Goal: Use online tool/utility: Use online tool/utility

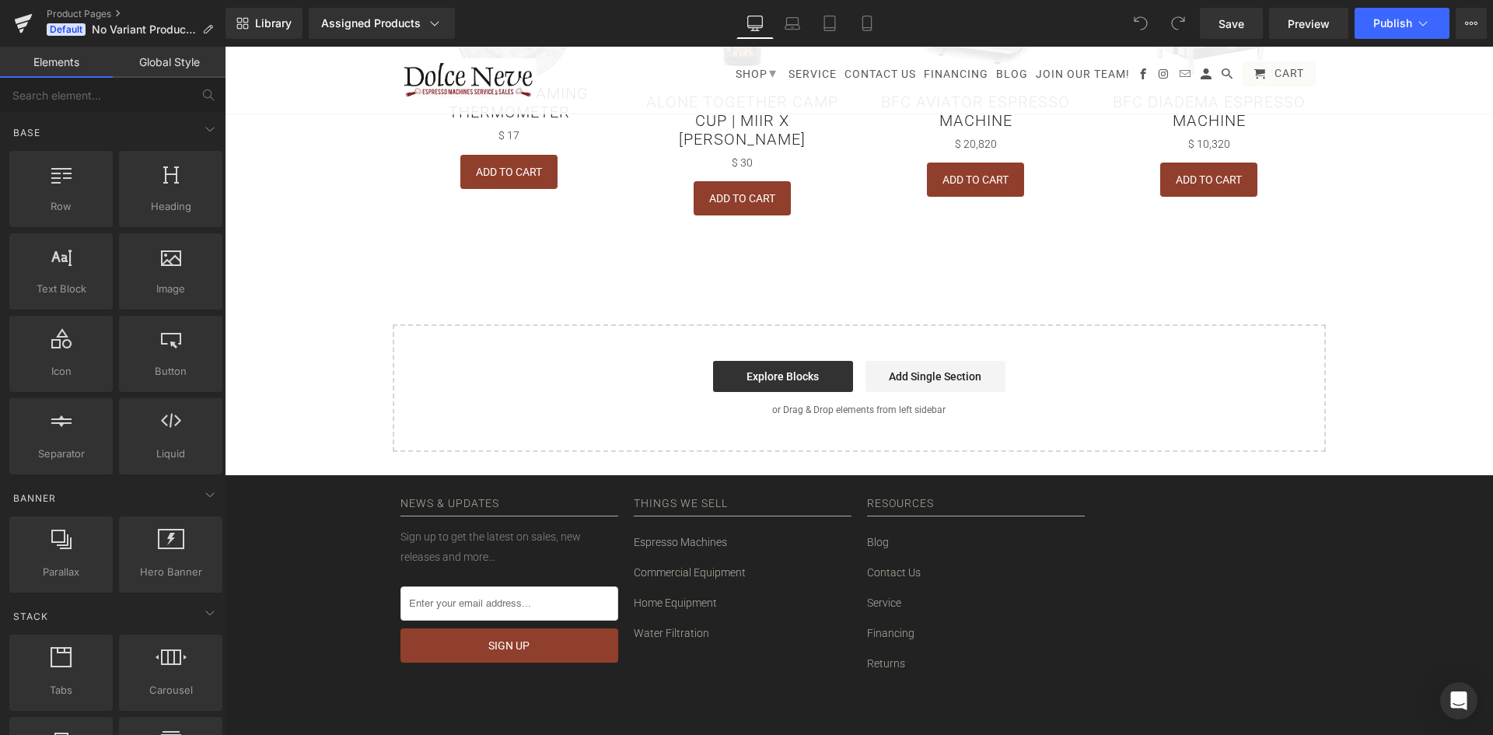
scroll to position [1090, 0]
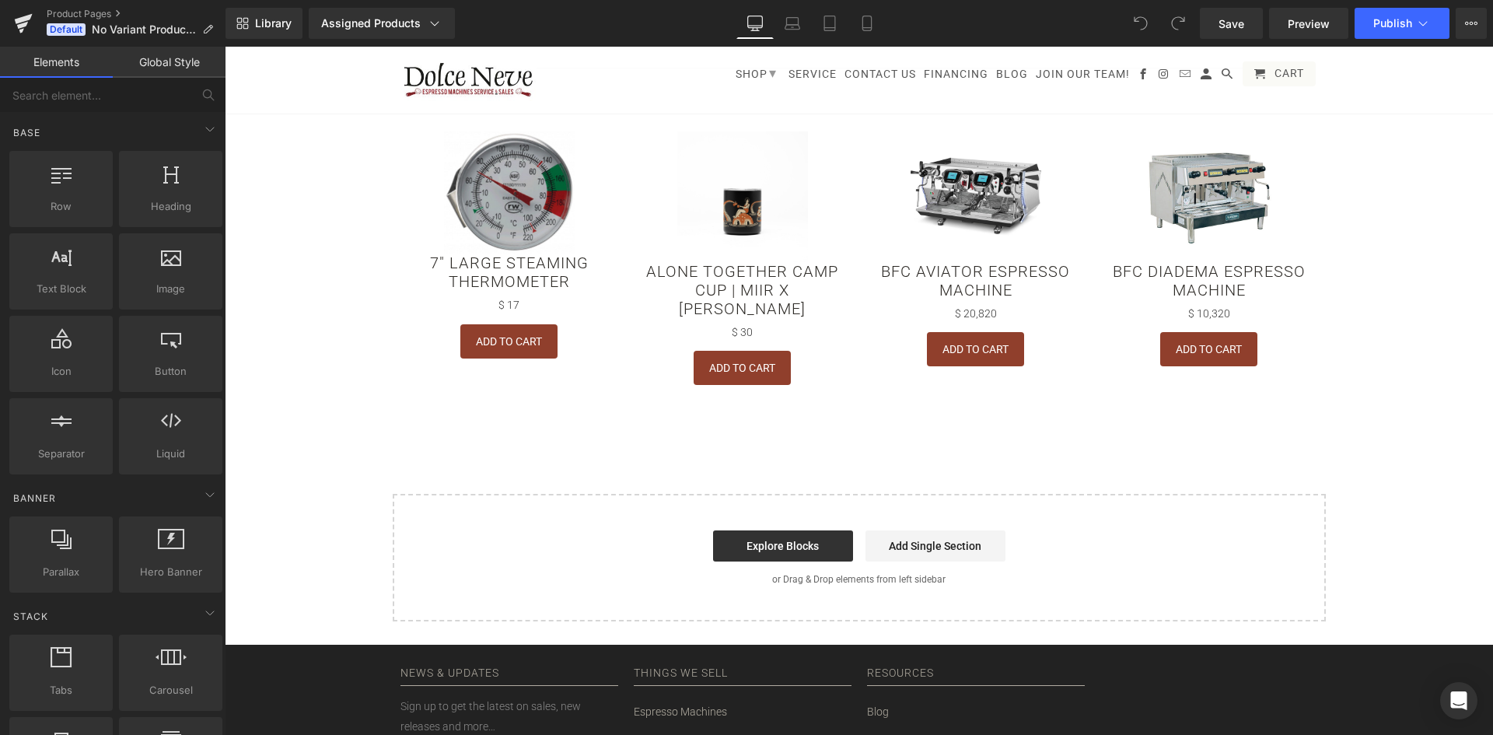
click at [521, 354] on button "Add To Cart" at bounding box center [508, 341] width 97 height 34
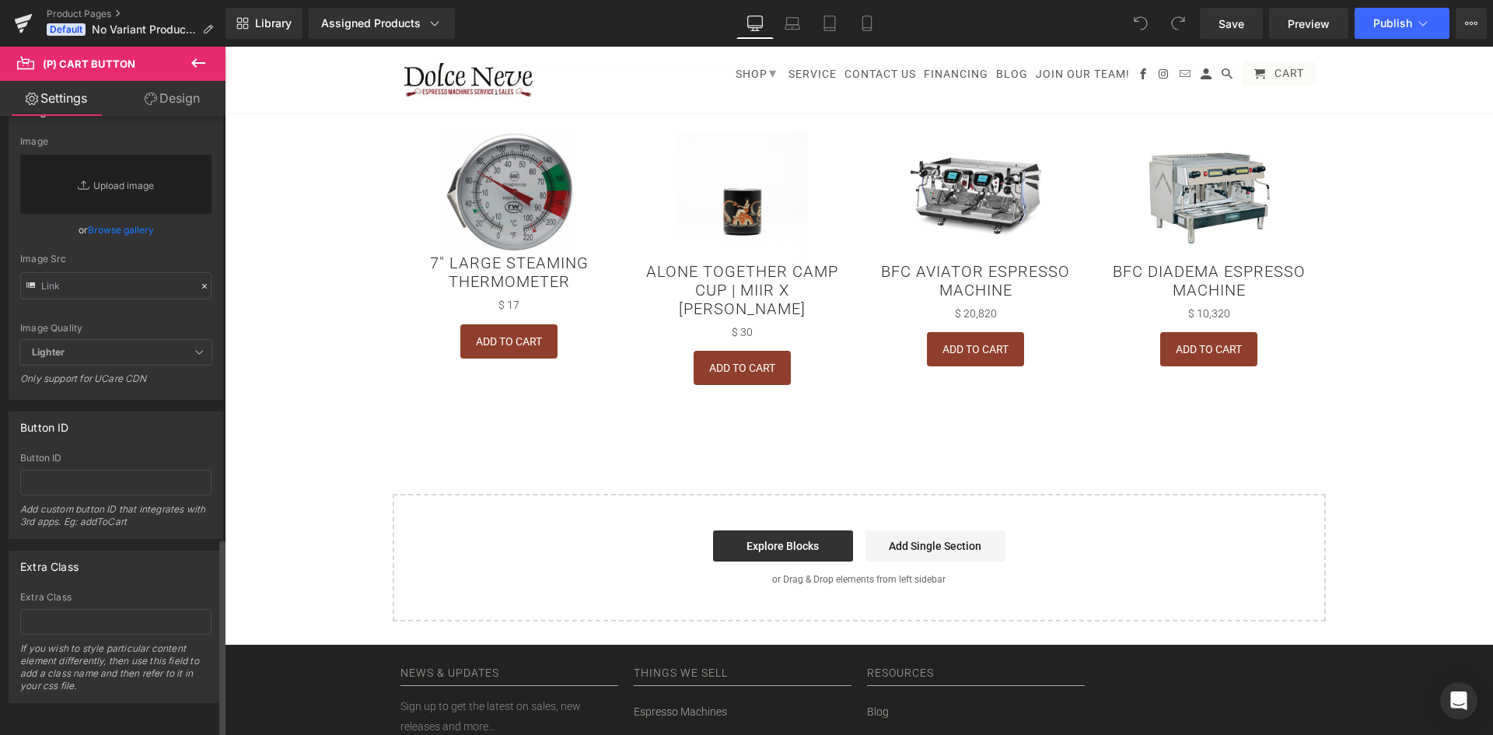
scroll to position [0, 0]
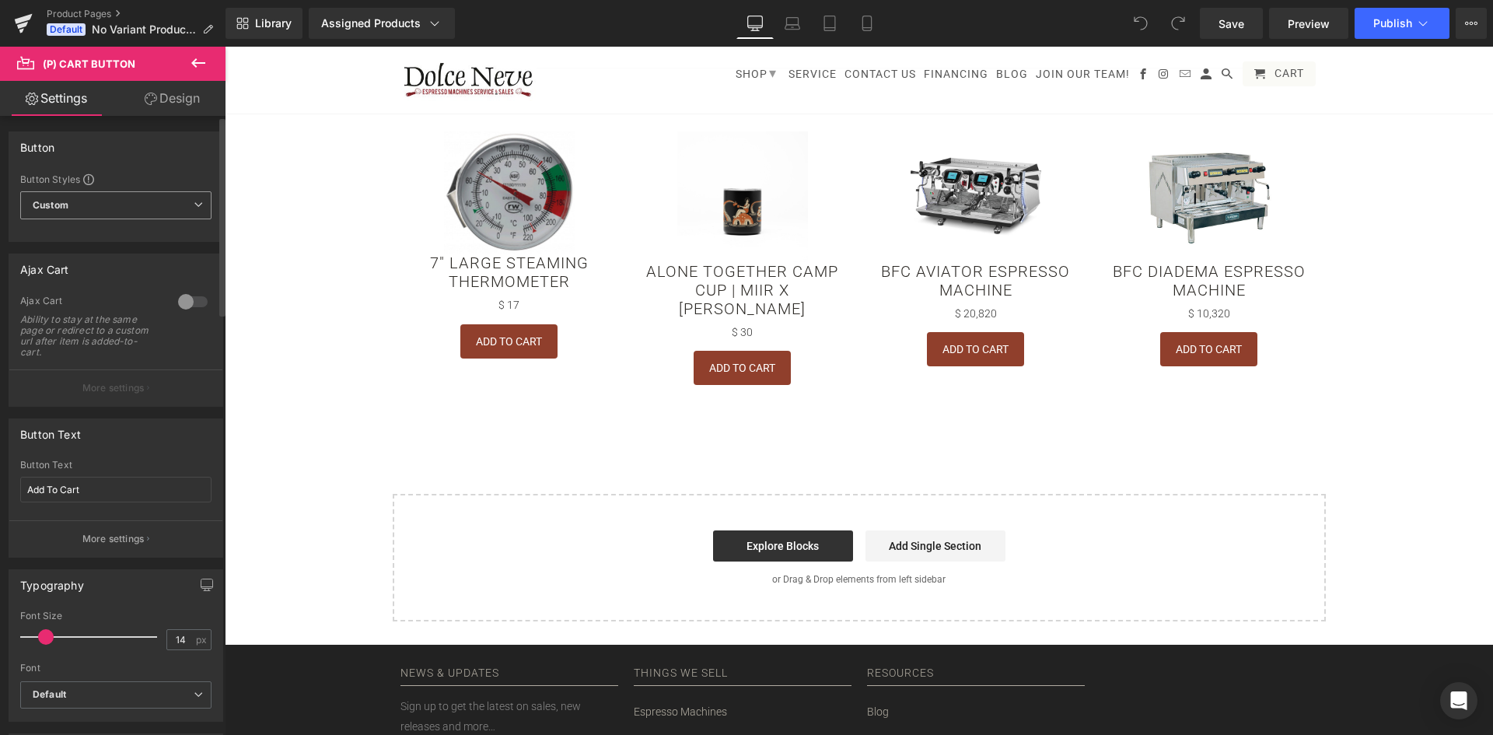
click at [132, 191] on span "Custom Setup Global Style" at bounding box center [115, 205] width 191 height 28
click at [132, 191] on span "Custom Setup Global Style" at bounding box center [112, 205] width 185 height 28
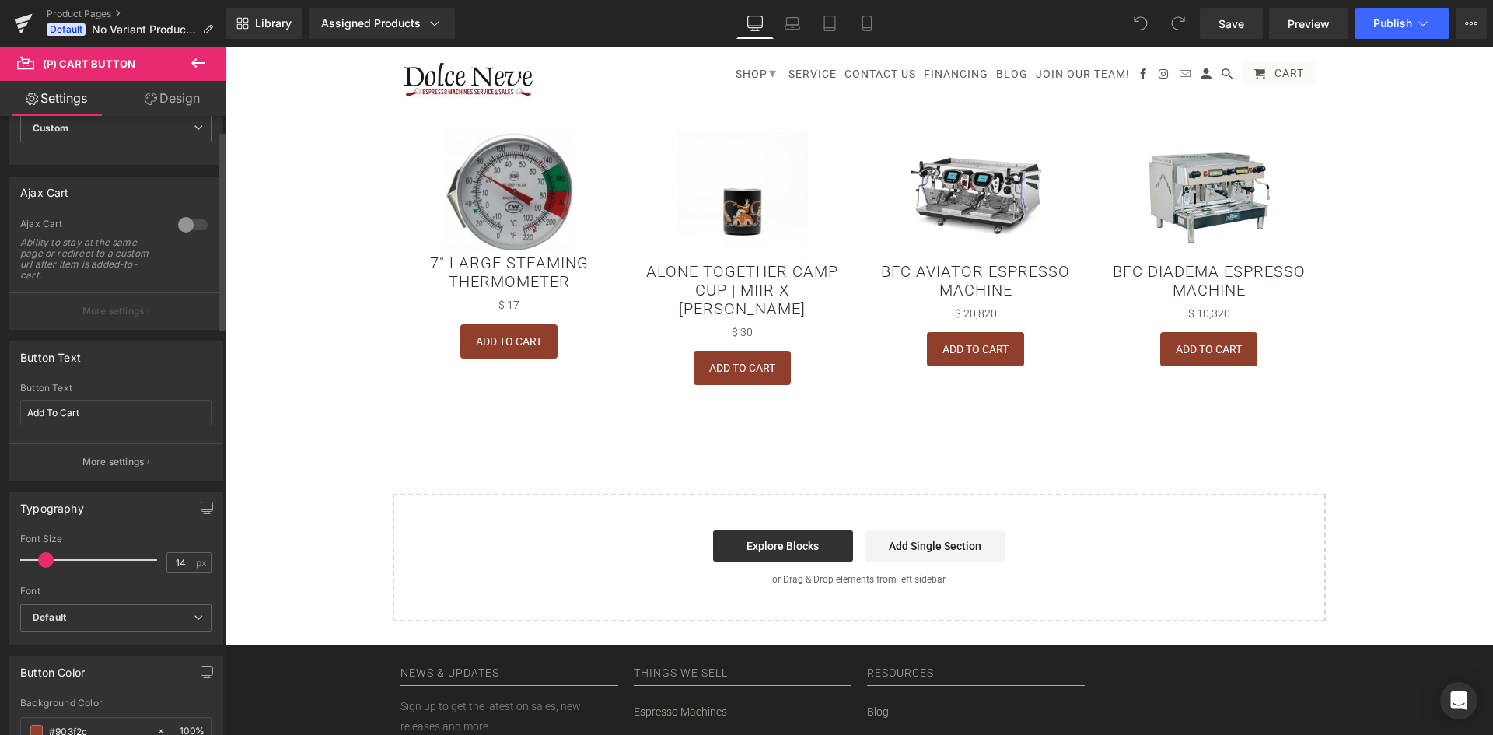
scroll to position [78, 0]
click at [110, 451] on button "More settings" at bounding box center [115, 461] width 213 height 37
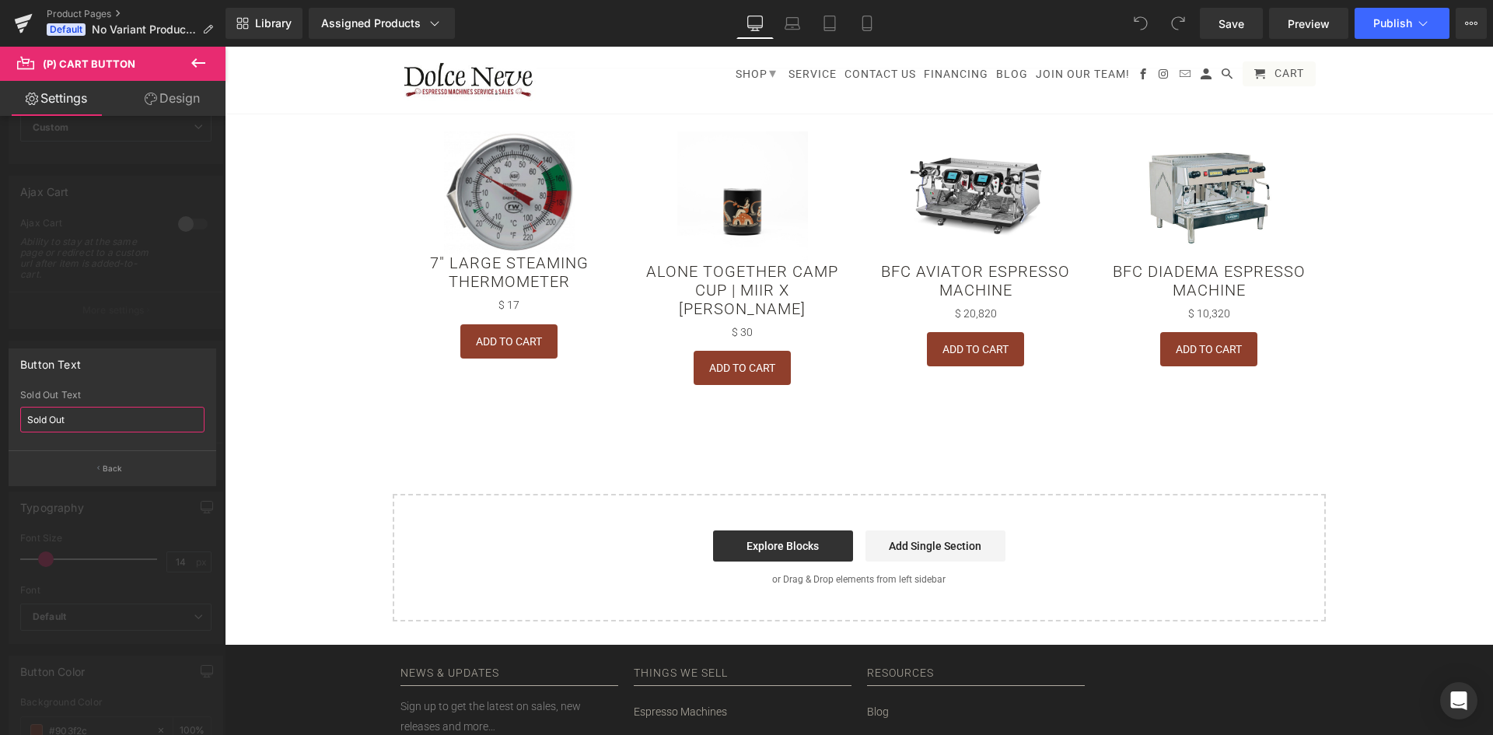
click at [92, 425] on input "Sold Out" at bounding box center [112, 420] width 184 height 26
click at [163, 341] on div at bounding box center [113, 395] width 226 height 696
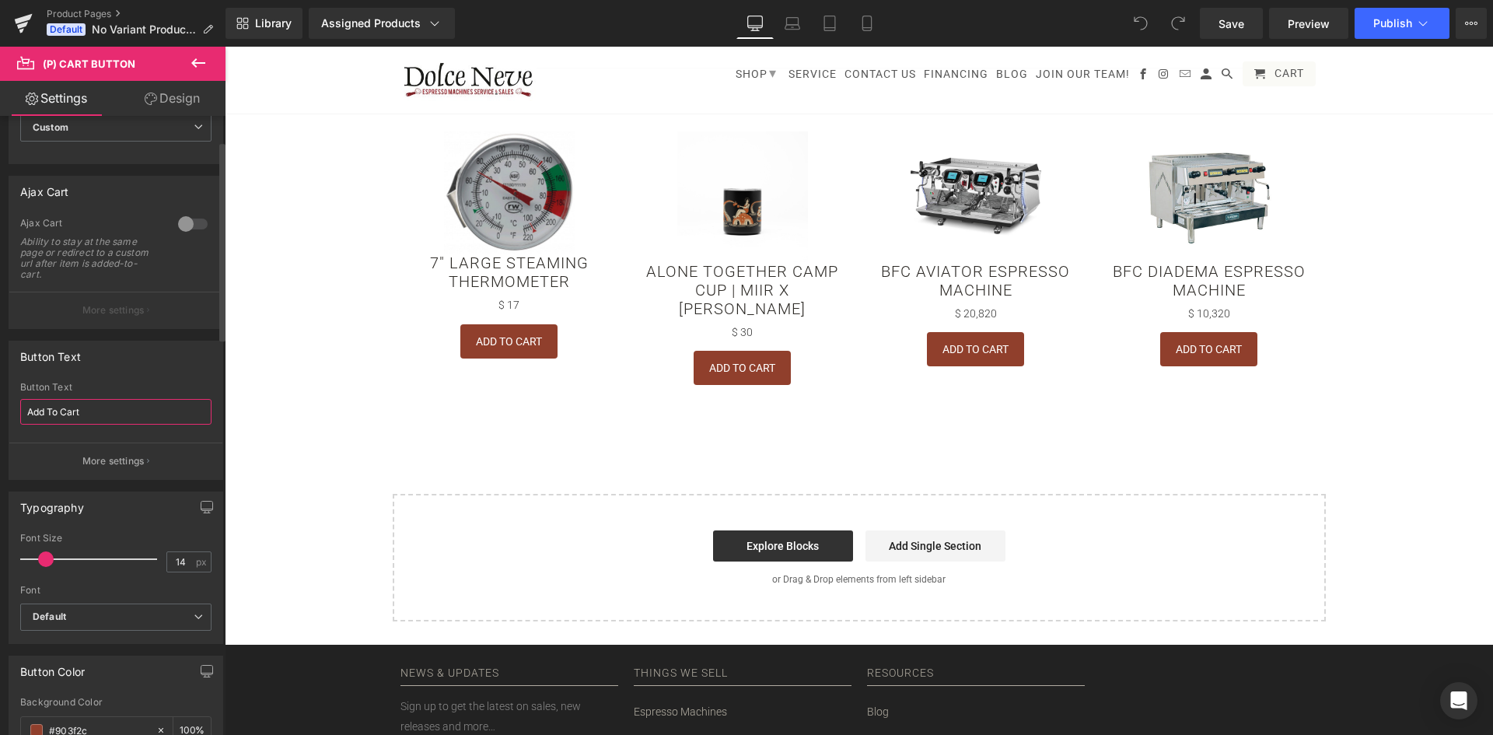
click at [100, 416] on input "Add To Cart" at bounding box center [115, 412] width 191 height 26
click at [97, 457] on p "More settings" at bounding box center [113, 461] width 62 height 14
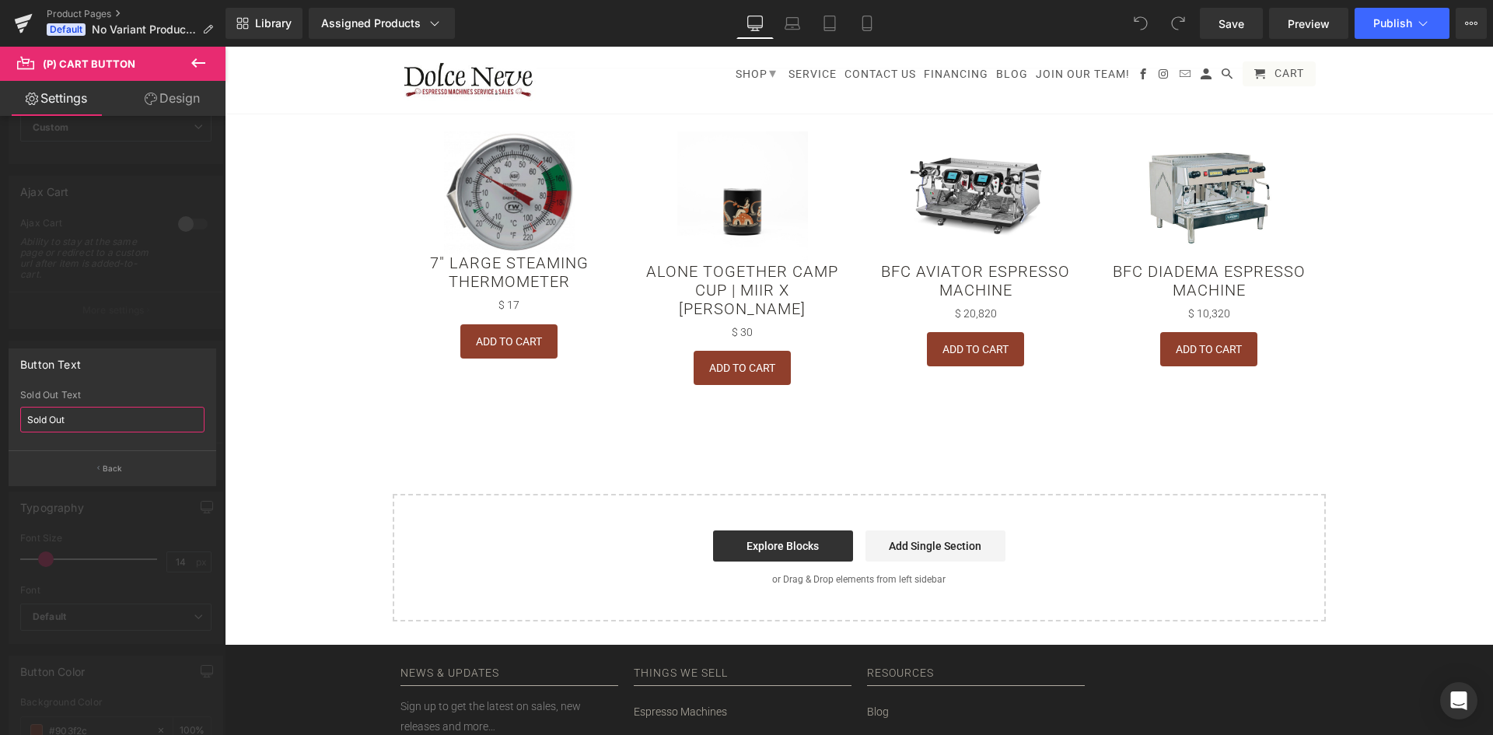
drag, startPoint x: 85, startPoint y: 417, endPoint x: -43, endPoint y: 408, distance: 127.9
click at [0, 408] on html "You are previewing how the will restyle your page. You can not edit Elements in…" at bounding box center [746, 367] width 1493 height 735
type input "View"
click at [111, 338] on div at bounding box center [113, 395] width 226 height 696
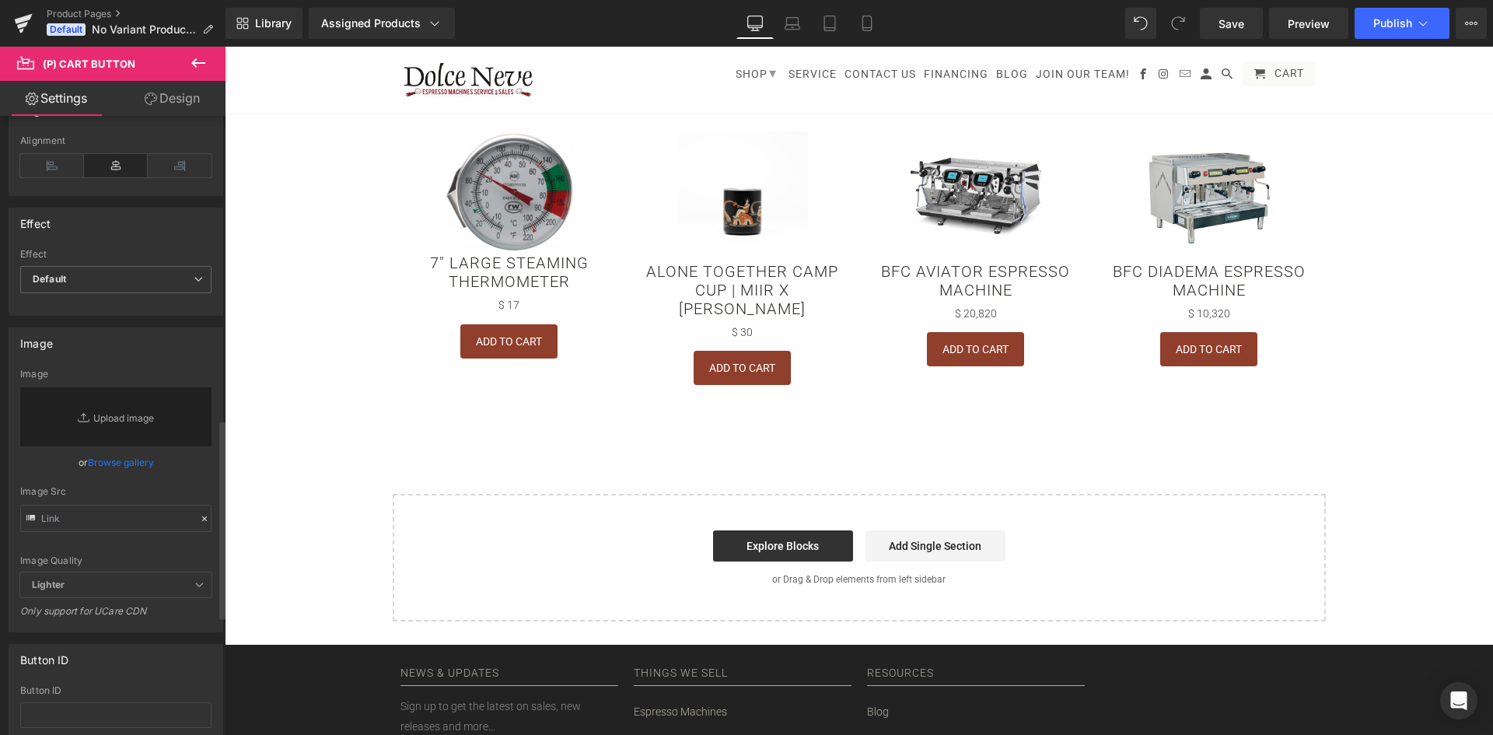
scroll to position [689, 0]
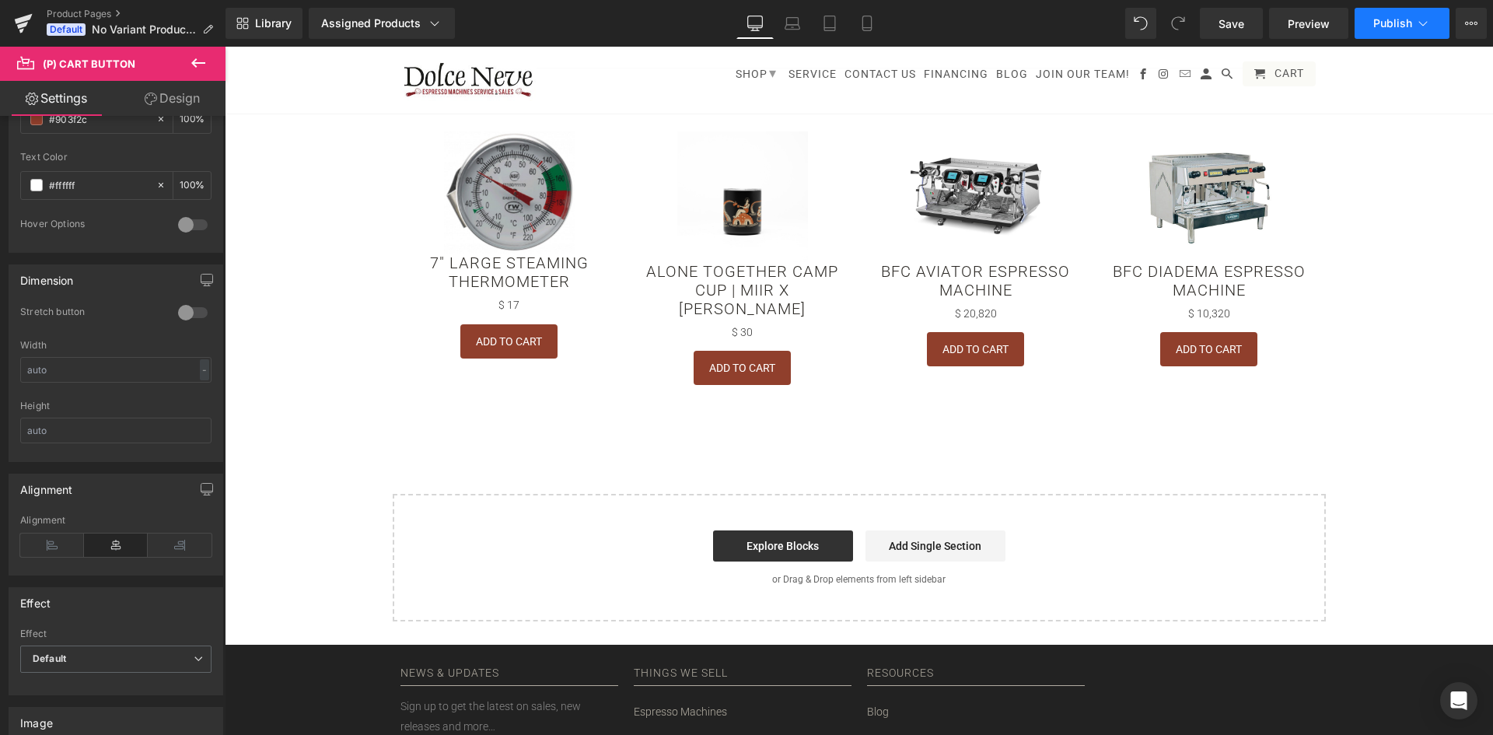
click at [1380, 30] on button "Publish" at bounding box center [1402, 23] width 95 height 31
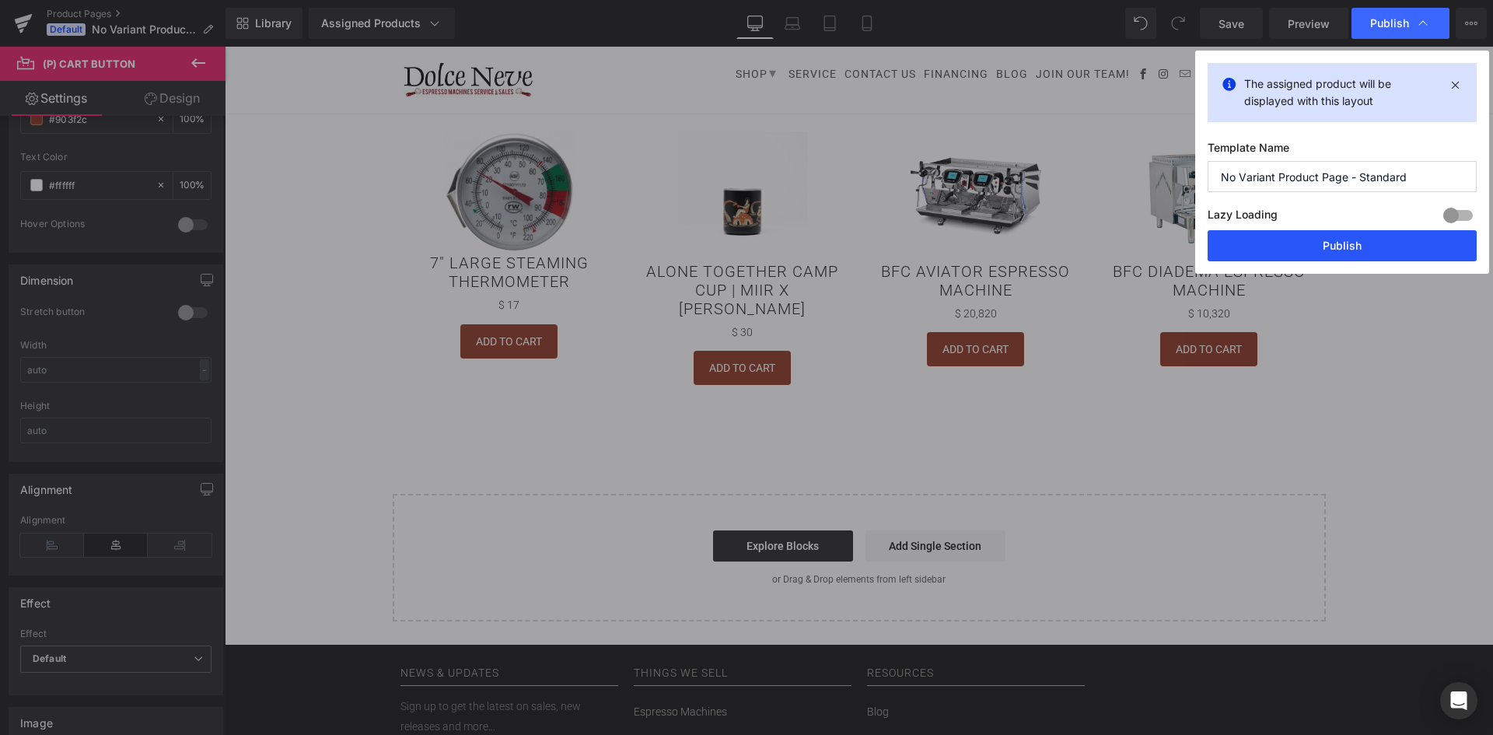
click at [1369, 247] on button "Publish" at bounding box center [1342, 245] width 269 height 31
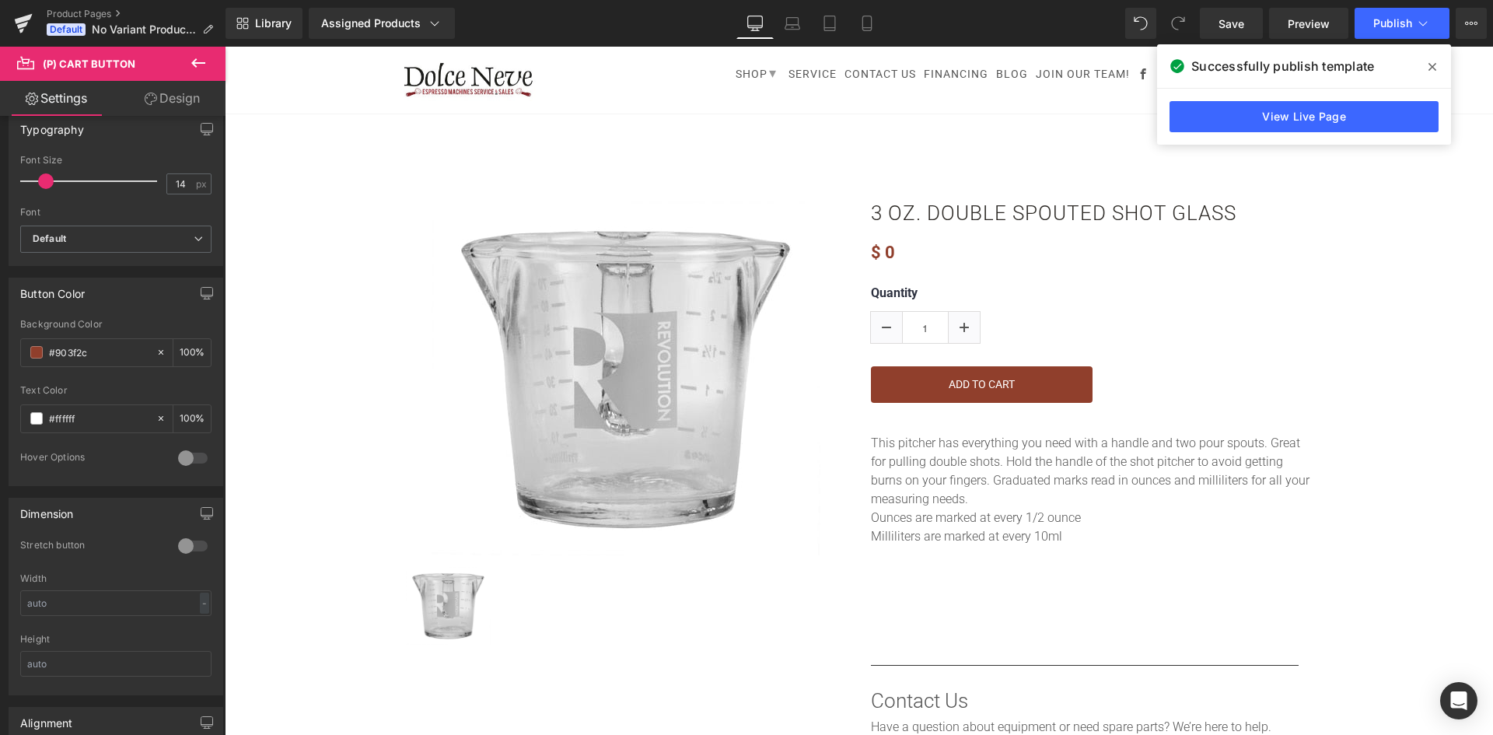
scroll to position [0, 0]
click at [390, 27] on div "Assigned Products" at bounding box center [381, 24] width 121 height 16
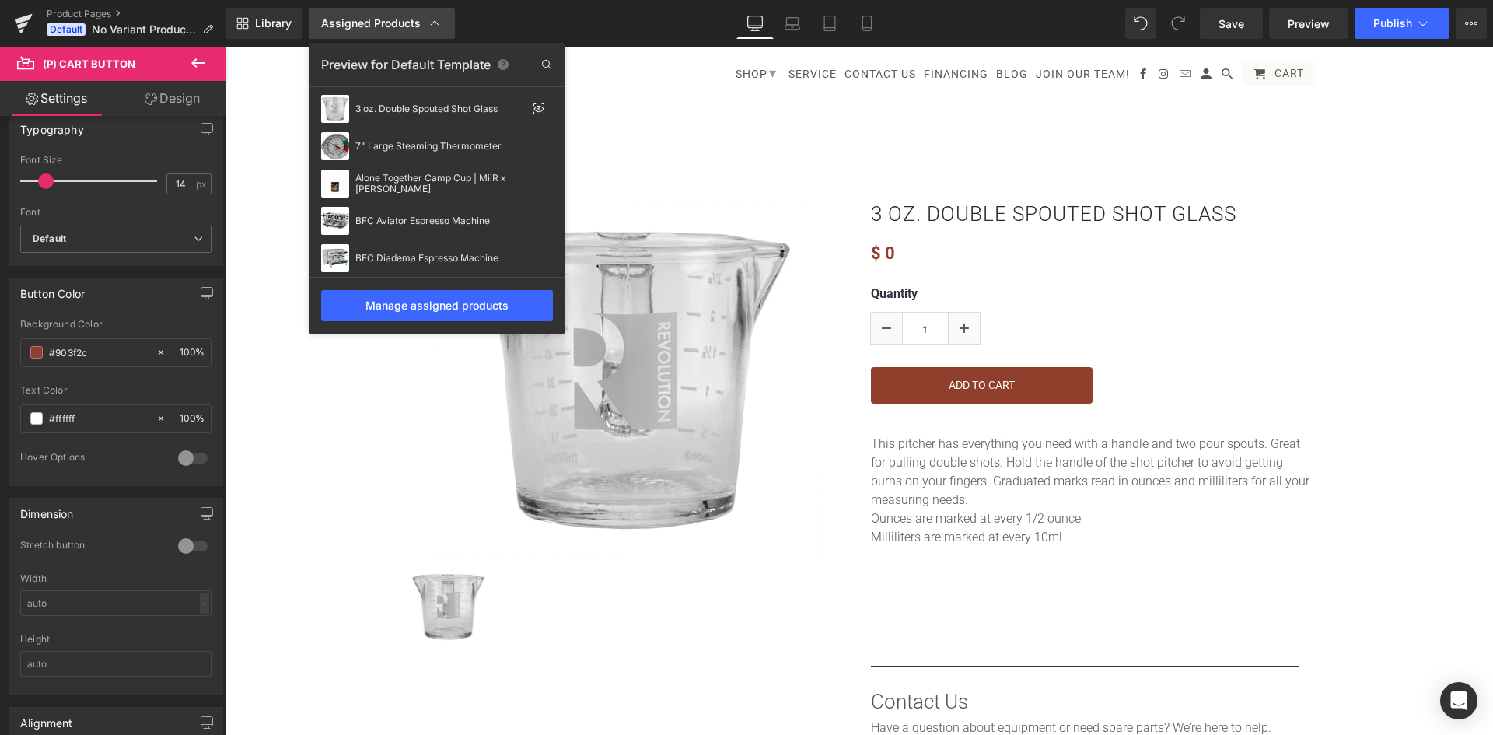
click at [390, 27] on div "Assigned Products" at bounding box center [381, 24] width 121 height 16
